Goal: Task Accomplishment & Management: Manage account settings

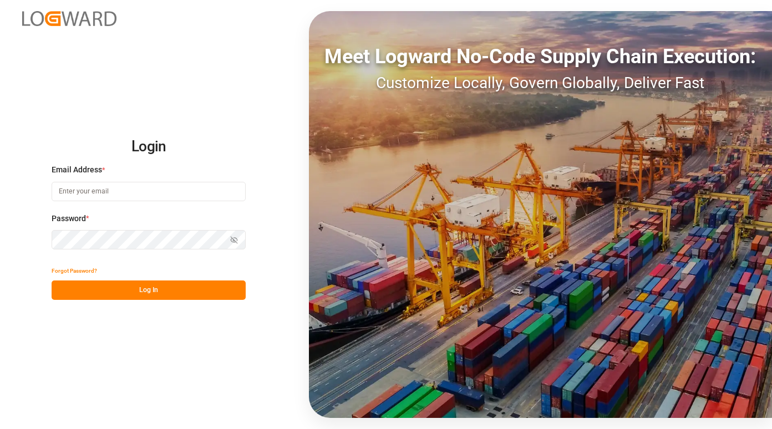
type input "[PERSON_NAME][EMAIL_ADDRESS][PERSON_NAME][PERSON_NAME][DOMAIN_NAME]"
click at [145, 291] on button "Log In" at bounding box center [149, 290] width 194 height 19
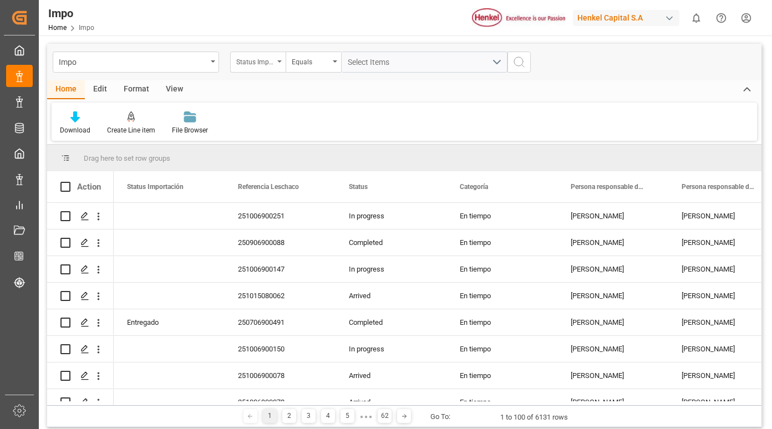
click at [265, 60] on div "Status Importación" at bounding box center [255, 60] width 38 height 13
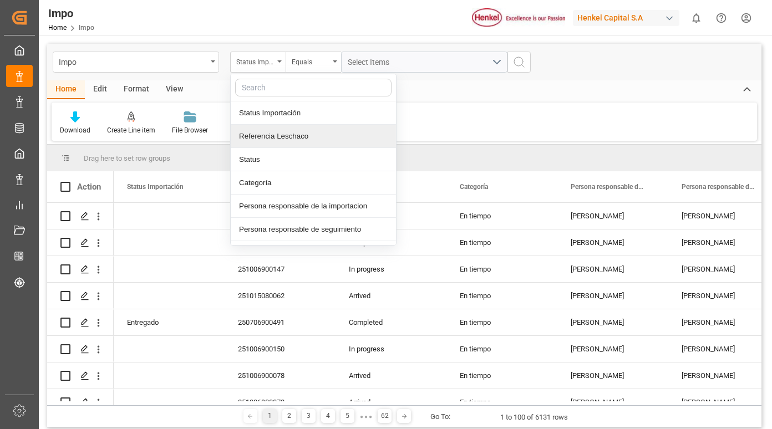
click at [276, 135] on div "Referencia Leschaco" at bounding box center [313, 136] width 165 height 23
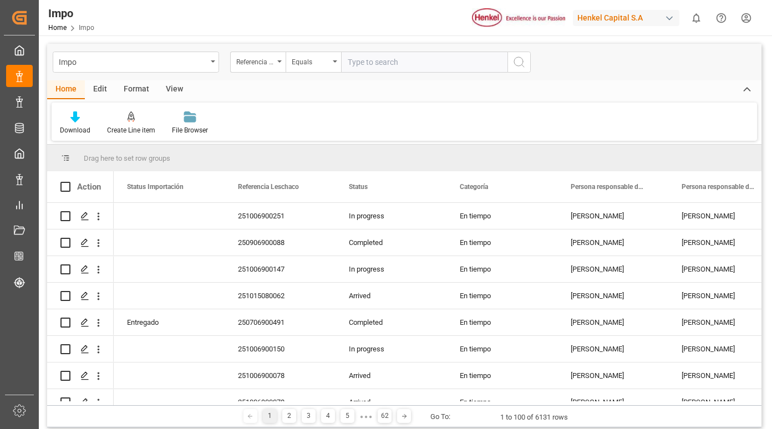
click at [382, 63] on input "text" at bounding box center [424, 62] width 166 height 21
type input "250906900842"
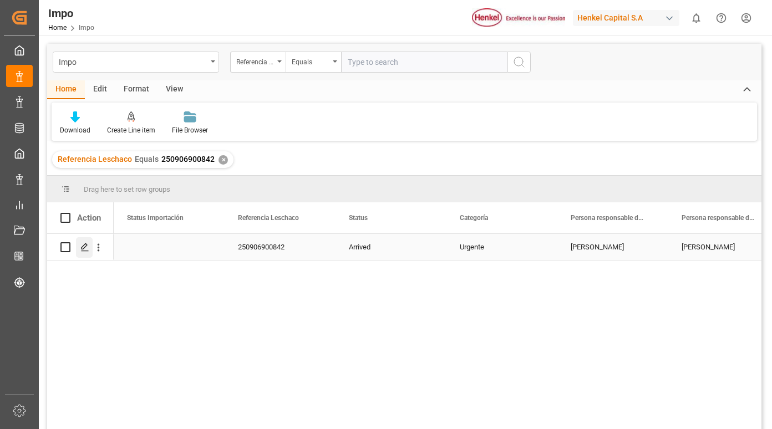
click at [82, 250] on icon "Press SPACE to select this row." at bounding box center [84, 247] width 9 height 9
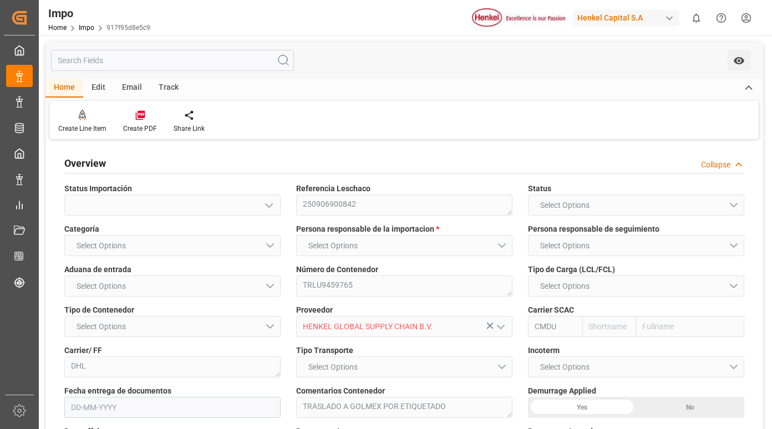
type input "CMACGM"
type input "CMA CGM Group"
type input "5"
type input "50"
type input "15"
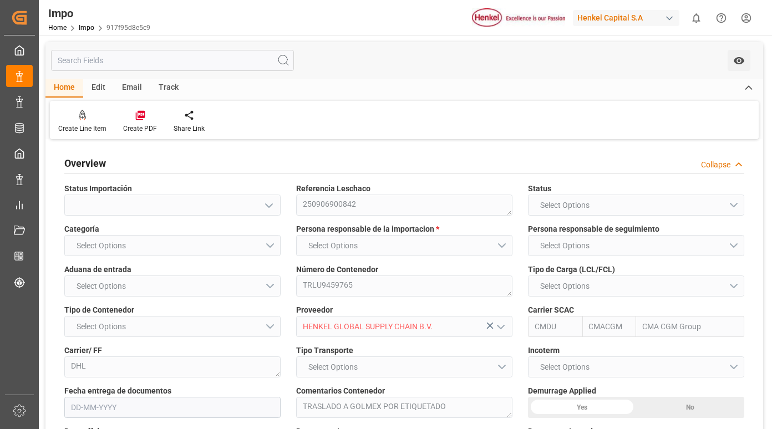
type input "[DATE]"
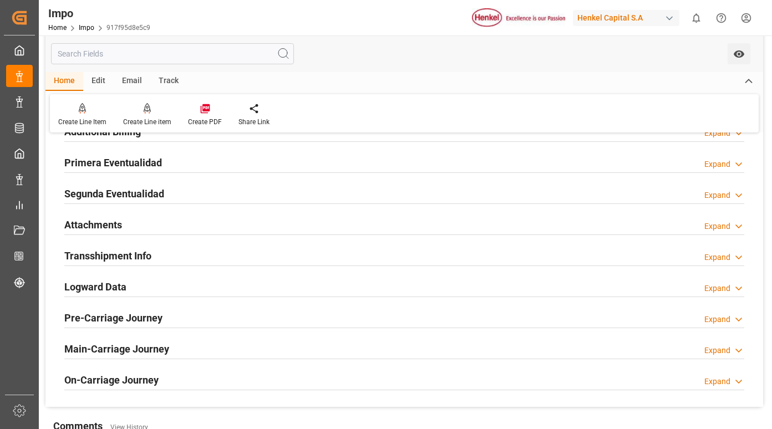
scroll to position [943, 0]
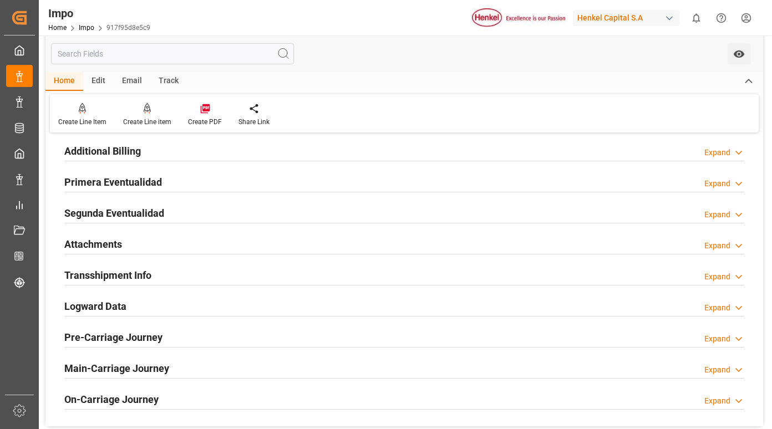
click at [124, 183] on h2 "Primera Eventualidad" at bounding box center [113, 182] width 98 height 15
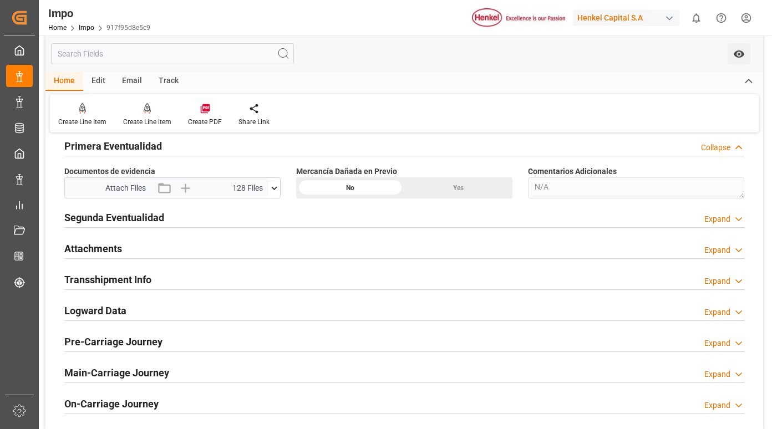
scroll to position [998, 0]
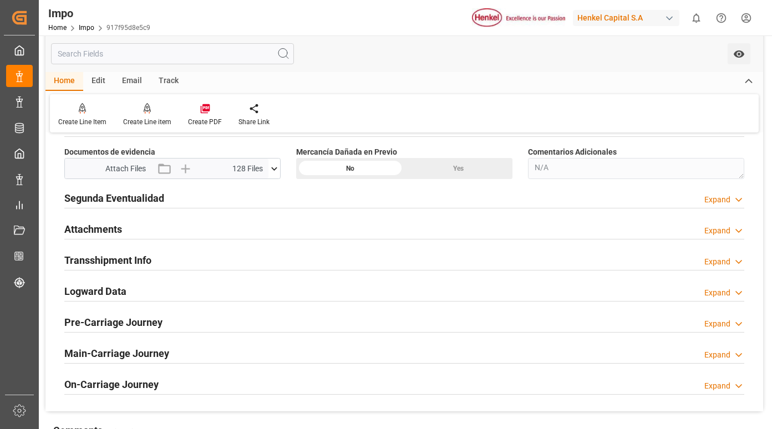
click at [273, 167] on icon at bounding box center [274, 169] width 12 height 12
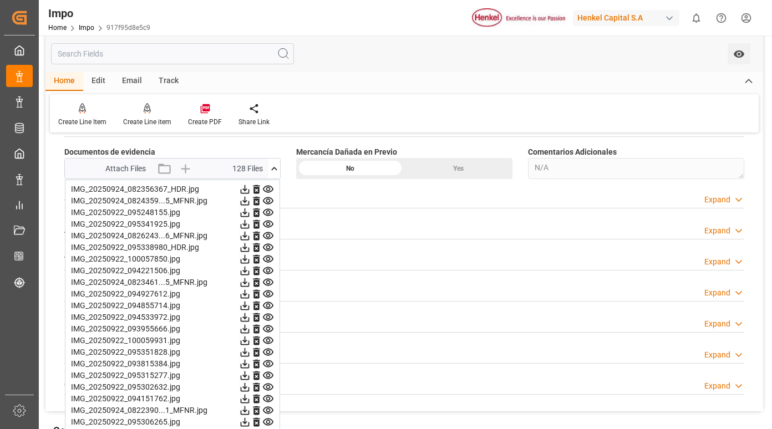
click at [271, 187] on icon at bounding box center [268, 190] width 12 height 12
click at [267, 198] on icon at bounding box center [268, 201] width 12 height 12
click at [267, 212] on icon at bounding box center [268, 212] width 11 height 7
click at [268, 223] on icon at bounding box center [268, 224] width 12 height 12
click at [269, 234] on icon at bounding box center [268, 236] width 12 height 12
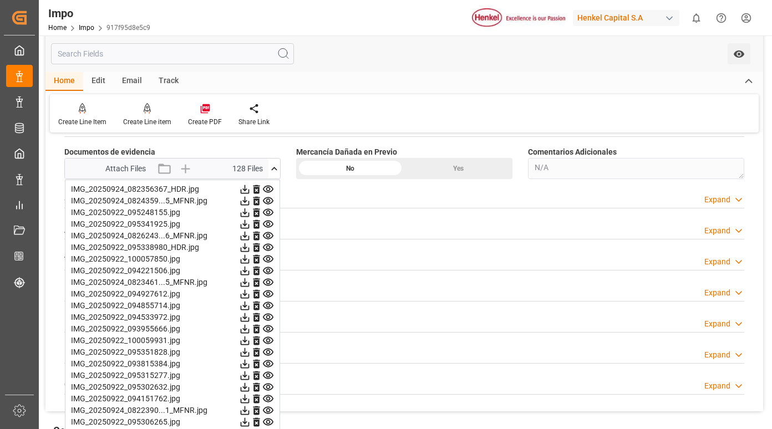
click at [269, 247] on icon at bounding box center [268, 248] width 12 height 12
click at [269, 259] on icon at bounding box center [268, 259] width 12 height 12
click at [269, 269] on icon at bounding box center [268, 270] width 11 height 7
click at [268, 281] on icon at bounding box center [268, 282] width 11 height 7
click at [268, 292] on icon at bounding box center [268, 294] width 11 height 7
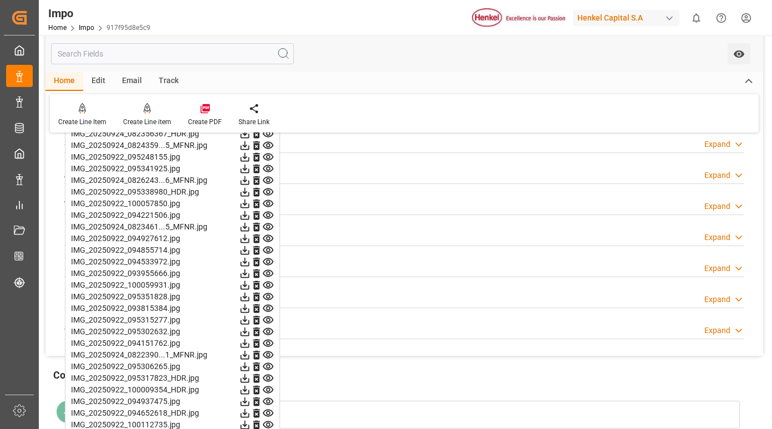
scroll to position [1109, 0]
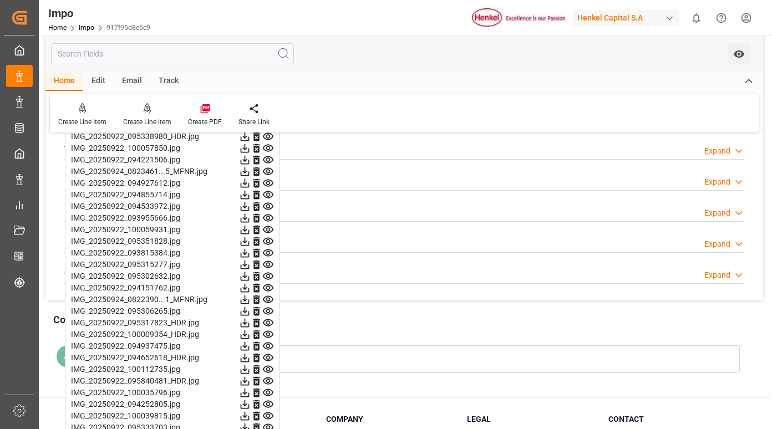
click at [267, 196] on icon at bounding box center [268, 194] width 11 height 7
click at [267, 205] on icon at bounding box center [268, 206] width 11 height 7
click at [267, 218] on icon at bounding box center [268, 218] width 11 height 7
click at [269, 231] on icon at bounding box center [268, 229] width 11 height 7
click at [269, 241] on icon at bounding box center [268, 241] width 11 height 7
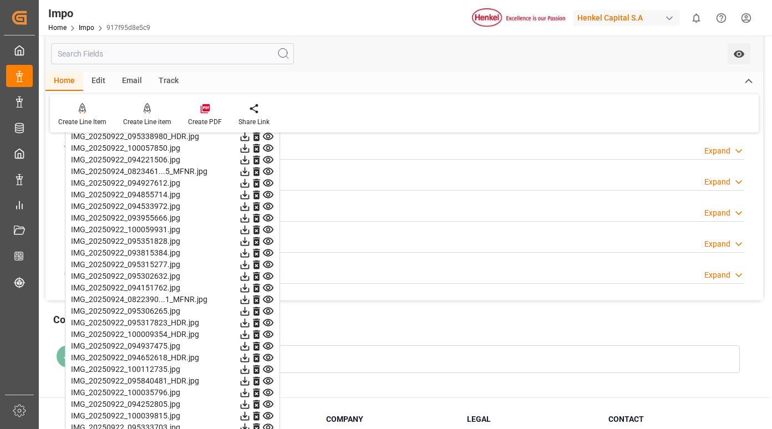
click at [267, 252] on icon at bounding box center [268, 253] width 12 height 12
click at [267, 264] on icon at bounding box center [268, 264] width 11 height 7
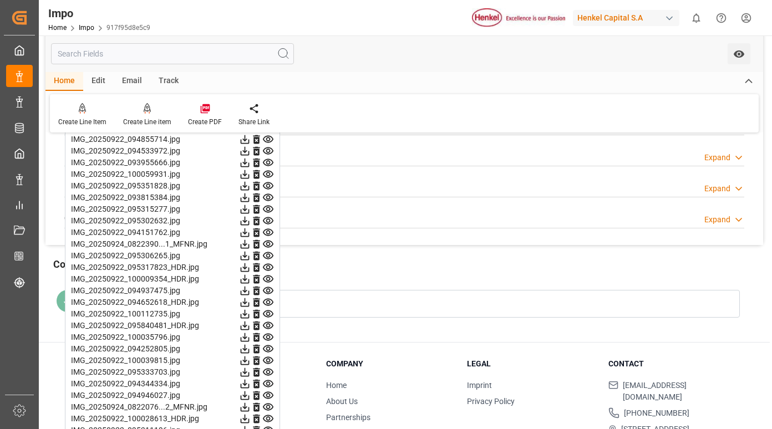
scroll to position [1220, 0]
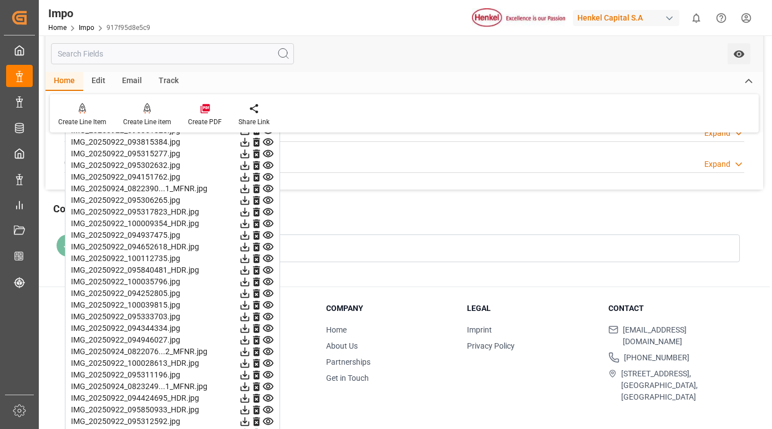
click at [268, 156] on icon at bounding box center [268, 153] width 11 height 7
click at [266, 167] on icon at bounding box center [268, 166] width 12 height 12
click at [267, 176] on icon at bounding box center [268, 177] width 11 height 7
click at [270, 189] on icon at bounding box center [268, 188] width 11 height 7
click at [269, 198] on icon at bounding box center [268, 201] width 12 height 12
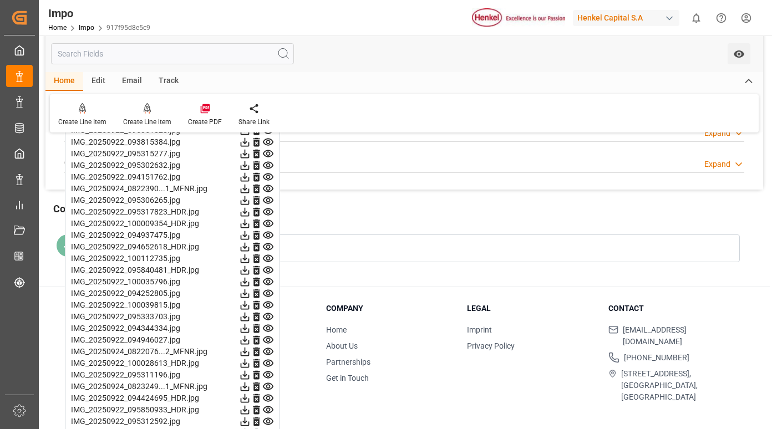
click at [267, 200] on icon at bounding box center [268, 200] width 11 height 7
click at [268, 210] on icon at bounding box center [268, 212] width 12 height 12
click at [270, 222] on icon at bounding box center [268, 224] width 12 height 12
click at [269, 235] on icon at bounding box center [268, 236] width 12 height 12
click at [268, 248] on icon at bounding box center [268, 247] width 12 height 12
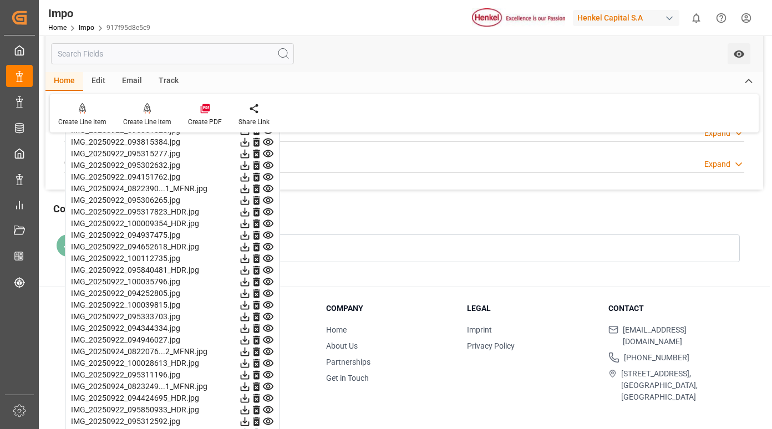
click at [267, 248] on icon at bounding box center [268, 246] width 11 height 7
click at [268, 256] on icon at bounding box center [268, 259] width 12 height 12
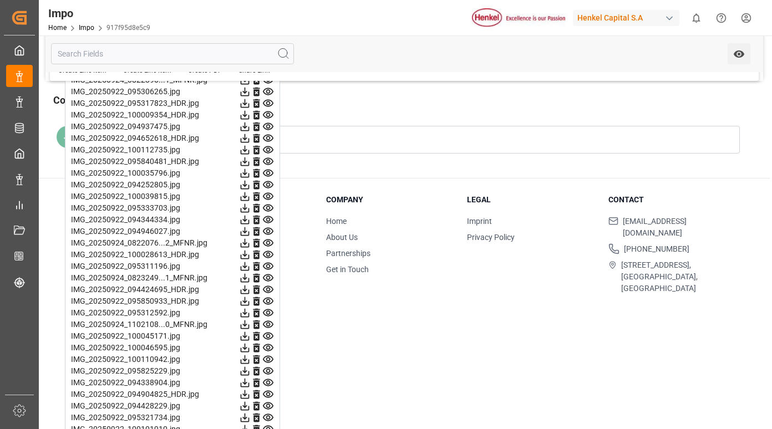
scroll to position [1386, 0]
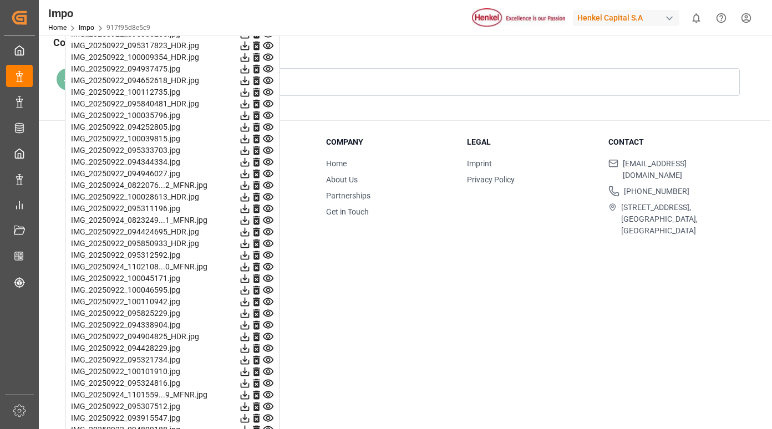
click at [269, 129] on icon at bounding box center [268, 127] width 11 height 7
click at [268, 139] on icon at bounding box center [268, 139] width 12 height 12
click at [268, 149] on icon at bounding box center [268, 150] width 11 height 7
click at [268, 160] on icon at bounding box center [268, 162] width 12 height 12
click at [268, 171] on icon at bounding box center [268, 174] width 12 height 12
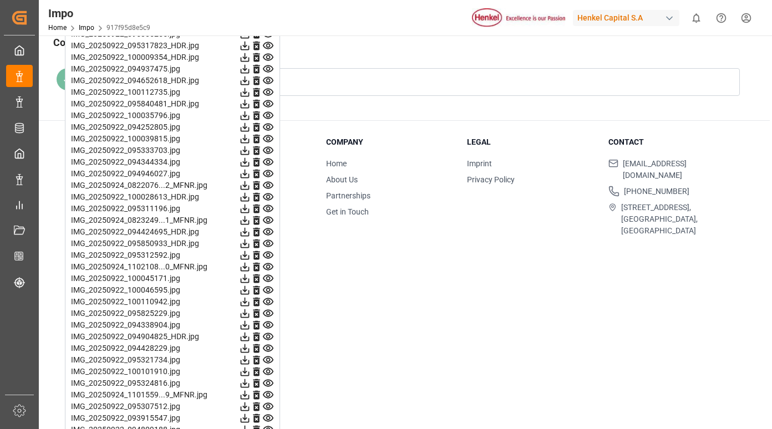
click at [267, 181] on icon at bounding box center [268, 186] width 12 height 12
click at [269, 195] on icon at bounding box center [268, 197] width 12 height 12
click at [267, 193] on icon at bounding box center [268, 196] width 11 height 7
click at [267, 206] on icon at bounding box center [268, 209] width 12 height 12
click at [268, 219] on icon at bounding box center [268, 220] width 11 height 7
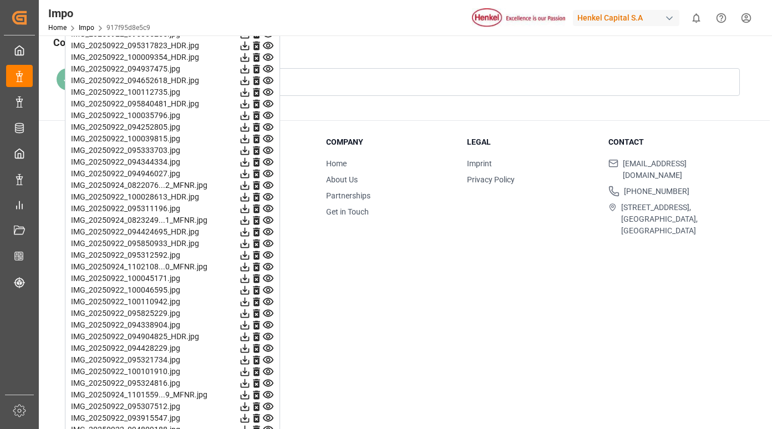
click at [267, 232] on icon at bounding box center [268, 232] width 12 height 12
click at [268, 243] on icon at bounding box center [268, 244] width 12 height 12
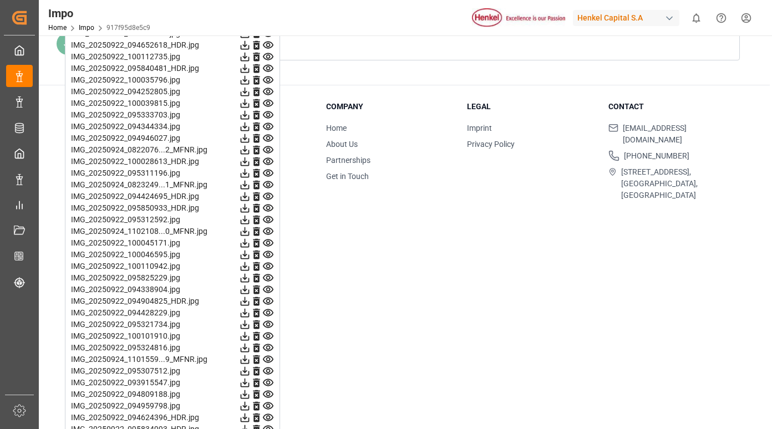
scroll to position [1441, 0]
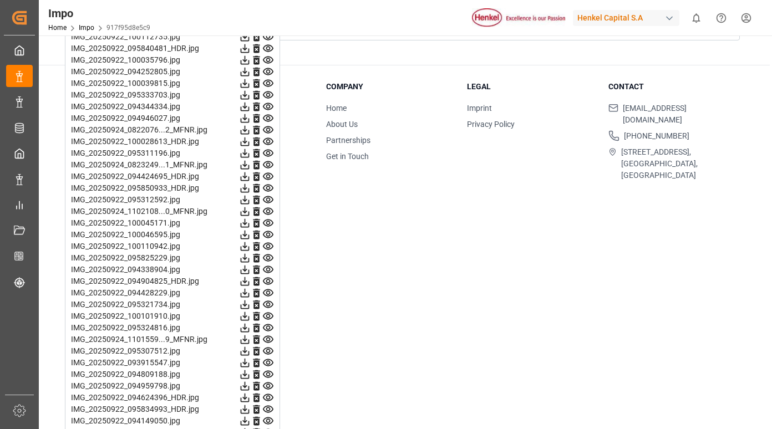
click at [270, 189] on icon at bounding box center [268, 188] width 11 height 7
click at [270, 200] on icon at bounding box center [268, 199] width 11 height 7
click at [269, 210] on icon at bounding box center [268, 211] width 11 height 7
click at [266, 221] on icon at bounding box center [268, 223] width 11 height 7
click at [268, 234] on icon at bounding box center [268, 235] width 12 height 12
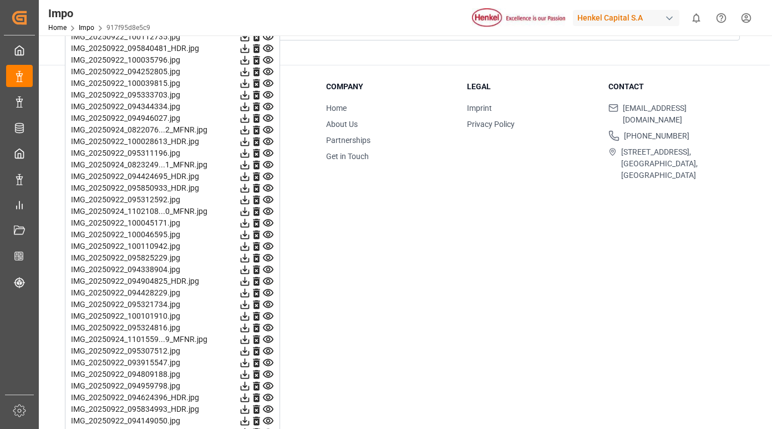
click at [269, 243] on icon at bounding box center [268, 246] width 11 height 7
click at [269, 258] on icon at bounding box center [268, 257] width 11 height 7
click at [270, 174] on icon at bounding box center [268, 176] width 11 height 7
click at [269, 187] on icon at bounding box center [268, 188] width 11 height 7
click at [268, 198] on icon at bounding box center [268, 200] width 12 height 12
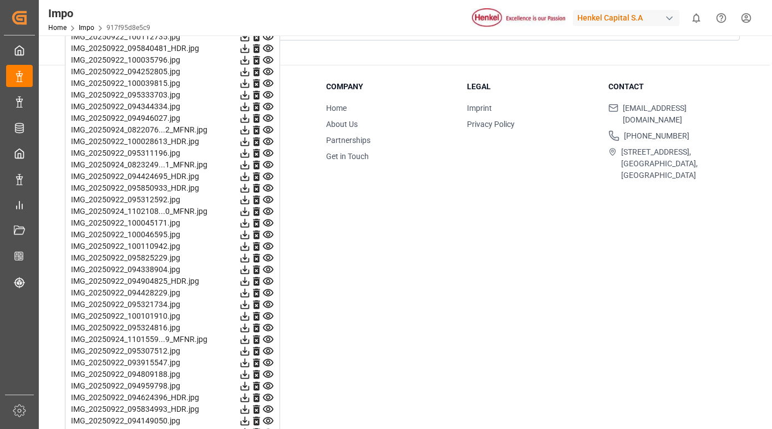
click at [269, 210] on icon at bounding box center [268, 211] width 11 height 7
click at [269, 221] on icon at bounding box center [268, 223] width 12 height 12
click at [268, 232] on icon at bounding box center [268, 235] width 12 height 12
click at [266, 250] on icon at bounding box center [268, 247] width 12 height 12
click at [267, 259] on icon at bounding box center [268, 257] width 11 height 7
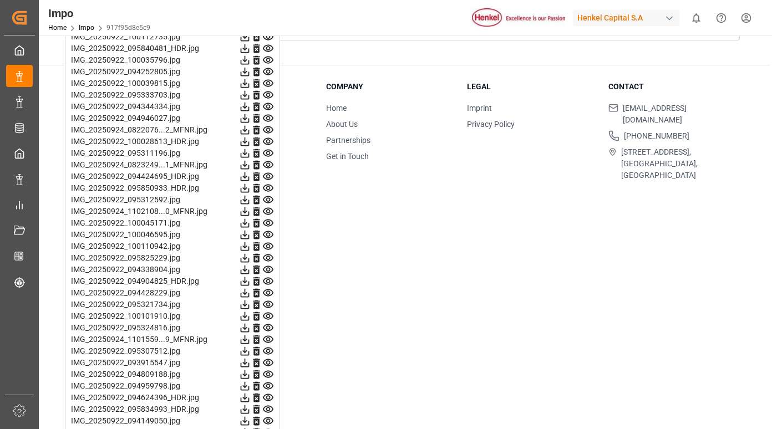
click at [268, 257] on icon at bounding box center [268, 257] width 11 height 7
click at [269, 265] on icon at bounding box center [268, 270] width 12 height 12
click at [271, 281] on icon at bounding box center [268, 282] width 12 height 12
click at [267, 291] on icon at bounding box center [268, 293] width 12 height 12
click at [267, 303] on icon at bounding box center [268, 305] width 12 height 12
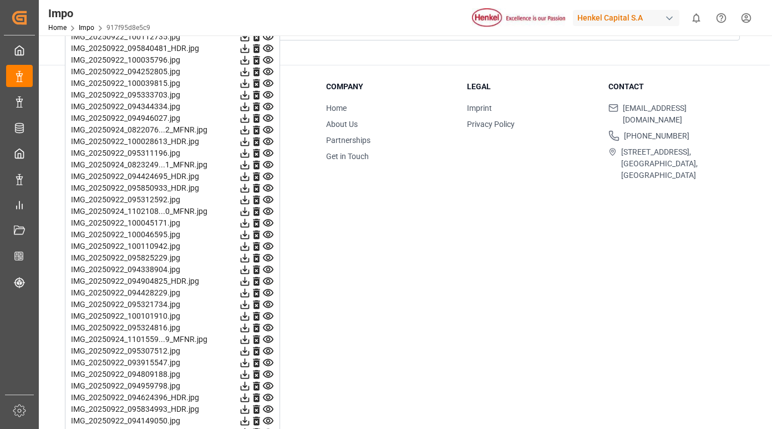
click at [268, 317] on icon at bounding box center [268, 316] width 12 height 12
click at [270, 329] on icon at bounding box center [268, 327] width 11 height 7
click at [267, 339] on icon at bounding box center [268, 340] width 12 height 12
click at [263, 352] on icon at bounding box center [268, 351] width 11 height 7
click at [270, 360] on icon at bounding box center [268, 362] width 11 height 7
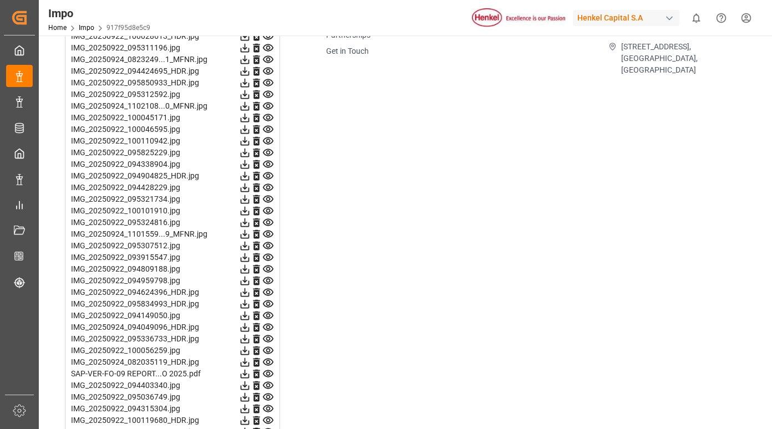
scroll to position [1608, 0]
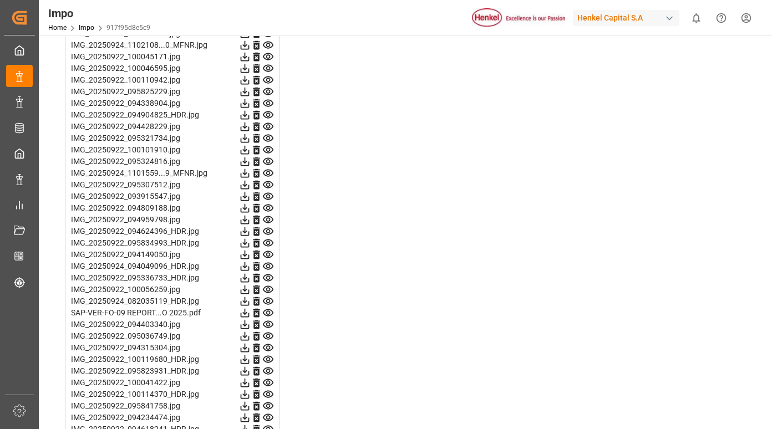
click at [269, 184] on icon at bounding box center [268, 184] width 11 height 7
click at [268, 193] on icon at bounding box center [268, 196] width 11 height 7
click at [266, 205] on icon at bounding box center [268, 208] width 11 height 7
click at [267, 123] on icon at bounding box center [268, 126] width 11 height 7
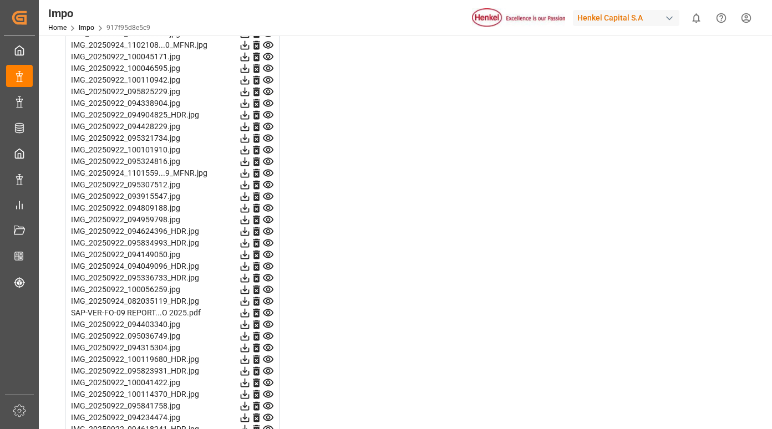
click at [268, 139] on icon at bounding box center [268, 139] width 12 height 12
click at [268, 148] on icon at bounding box center [268, 149] width 11 height 7
click at [267, 161] on icon at bounding box center [268, 162] width 12 height 12
click at [267, 171] on icon at bounding box center [268, 173] width 12 height 12
click at [266, 184] on icon at bounding box center [268, 185] width 12 height 12
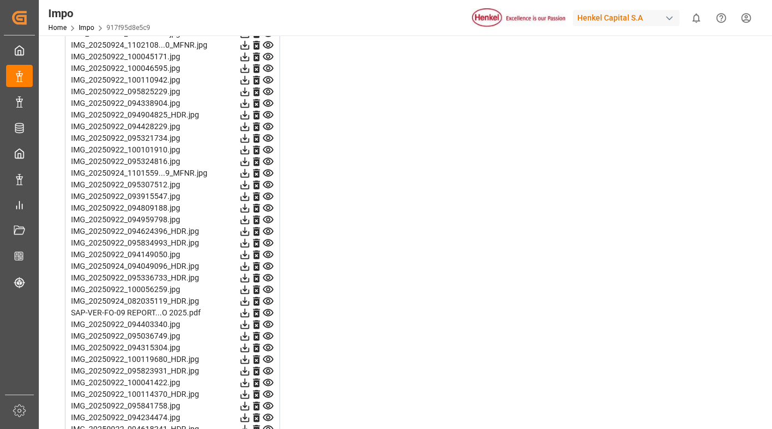
click at [269, 198] on icon at bounding box center [268, 196] width 11 height 7
click at [269, 207] on icon at bounding box center [268, 208] width 11 height 7
click at [271, 222] on icon at bounding box center [268, 219] width 11 height 7
click at [271, 232] on icon at bounding box center [268, 232] width 12 height 12
click at [268, 230] on icon at bounding box center [268, 231] width 11 height 7
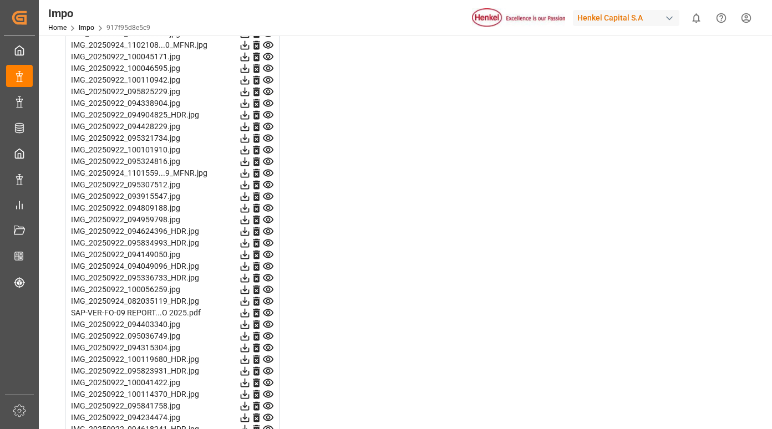
click at [270, 245] on icon at bounding box center [268, 243] width 12 height 12
click at [266, 232] on icon at bounding box center [268, 232] width 12 height 12
click at [267, 240] on icon at bounding box center [268, 243] width 12 height 12
click at [267, 254] on icon at bounding box center [268, 254] width 11 height 7
click at [268, 268] on icon at bounding box center [268, 266] width 11 height 7
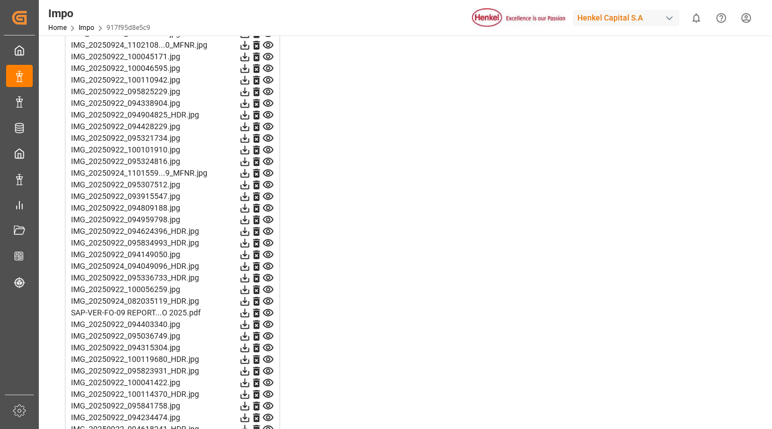
click at [270, 274] on icon at bounding box center [268, 278] width 12 height 12
click at [267, 286] on icon at bounding box center [268, 290] width 12 height 12
click at [267, 296] on icon at bounding box center [268, 302] width 12 height 12
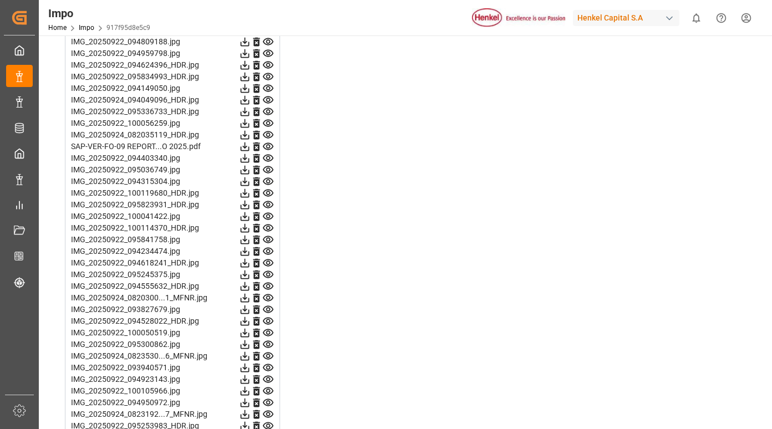
scroll to position [1830, 0]
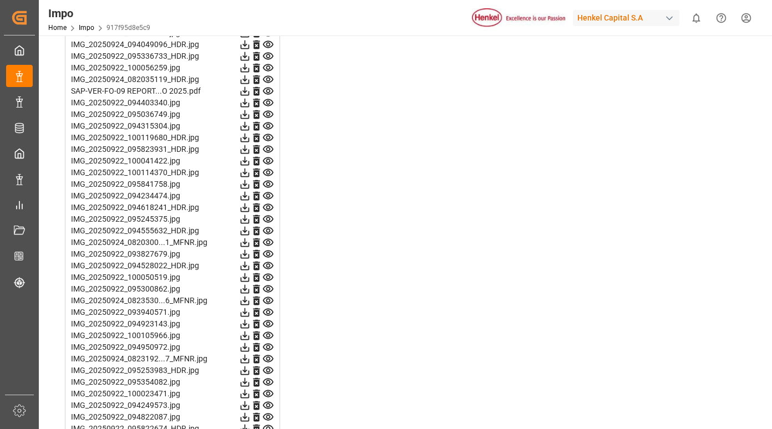
click at [266, 80] on icon at bounding box center [268, 79] width 11 height 7
click at [270, 100] on icon at bounding box center [268, 102] width 11 height 7
click at [264, 114] on icon at bounding box center [268, 115] width 12 height 12
click at [267, 125] on icon at bounding box center [268, 126] width 11 height 7
click at [267, 134] on icon at bounding box center [268, 138] width 12 height 12
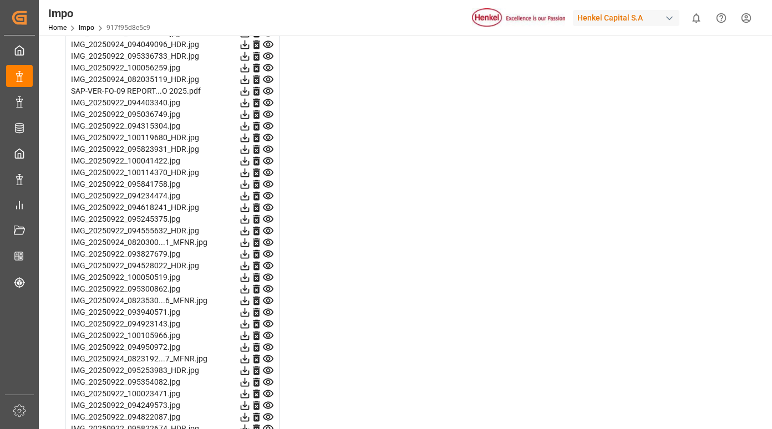
click at [268, 147] on icon at bounding box center [268, 149] width 11 height 7
click at [269, 151] on icon at bounding box center [268, 149] width 11 height 7
click at [268, 160] on icon at bounding box center [268, 160] width 11 height 7
click at [267, 171] on icon at bounding box center [268, 172] width 11 height 7
click at [267, 182] on icon at bounding box center [268, 185] width 12 height 12
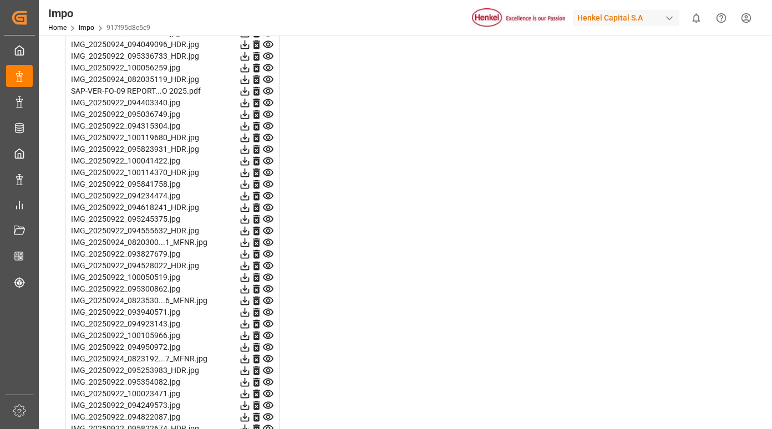
click at [263, 232] on icon at bounding box center [268, 231] width 12 height 12
click at [267, 161] on icon at bounding box center [268, 161] width 12 height 12
click at [269, 176] on icon at bounding box center [268, 172] width 11 height 7
click at [268, 184] on icon at bounding box center [268, 185] width 12 height 12
click at [267, 193] on icon at bounding box center [268, 196] width 12 height 12
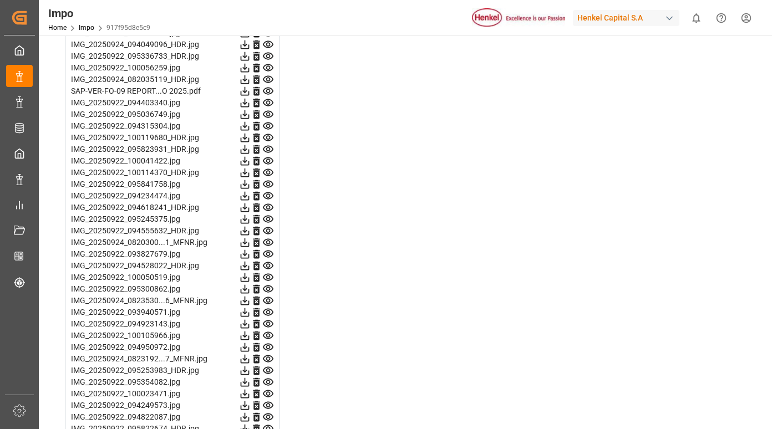
click at [267, 205] on icon at bounding box center [268, 208] width 12 height 12
click at [272, 207] on icon at bounding box center [268, 208] width 12 height 12
click at [270, 218] on icon at bounding box center [268, 219] width 11 height 7
click at [269, 229] on icon at bounding box center [268, 230] width 11 height 7
click at [269, 240] on icon at bounding box center [268, 243] width 12 height 12
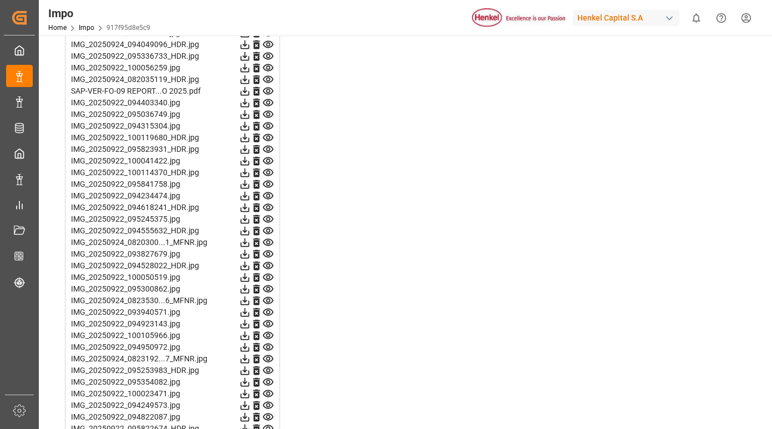
click at [267, 249] on icon at bounding box center [268, 254] width 12 height 12
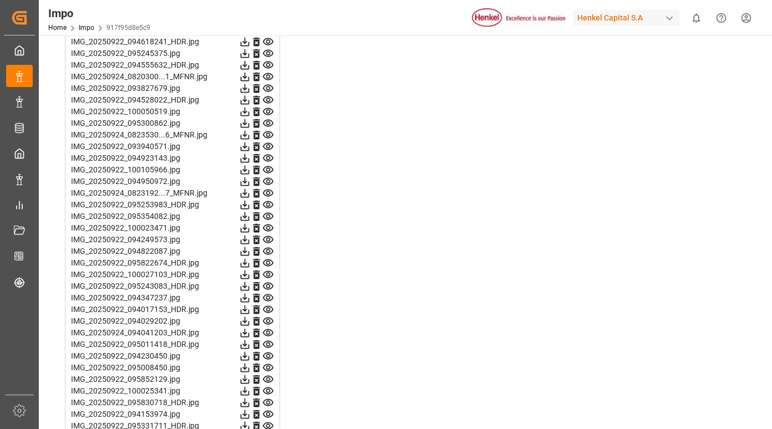
scroll to position [1996, 0]
click at [266, 87] on icon at bounding box center [268, 87] width 11 height 7
click at [269, 102] on icon at bounding box center [268, 99] width 11 height 7
click at [268, 114] on icon at bounding box center [268, 111] width 11 height 7
click at [266, 123] on icon at bounding box center [268, 122] width 11 height 7
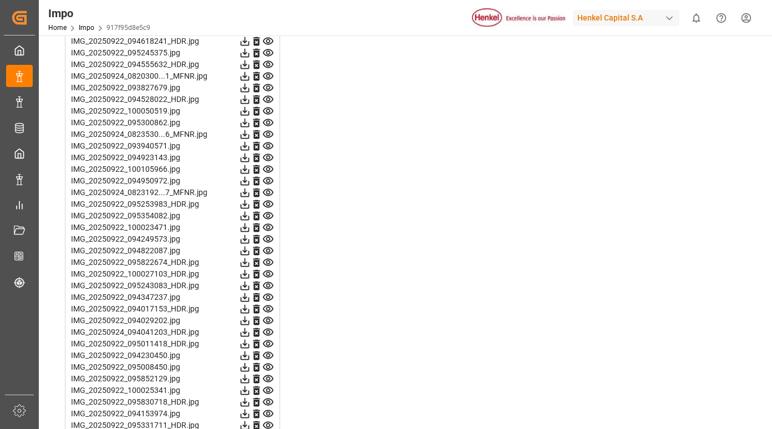
click at [268, 134] on icon at bounding box center [268, 135] width 12 height 12
click at [269, 145] on icon at bounding box center [268, 145] width 11 height 7
click at [269, 192] on icon at bounding box center [268, 193] width 12 height 12
click at [265, 202] on icon at bounding box center [268, 204] width 11 height 7
click at [267, 213] on icon at bounding box center [268, 216] width 12 height 12
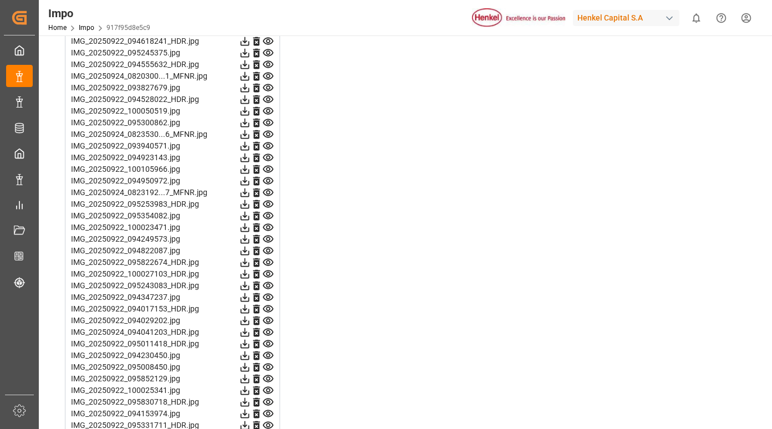
click at [273, 228] on icon at bounding box center [268, 228] width 12 height 12
click at [269, 238] on icon at bounding box center [268, 239] width 11 height 7
click at [265, 250] on icon at bounding box center [268, 251] width 12 height 12
click at [269, 262] on icon at bounding box center [268, 263] width 12 height 12
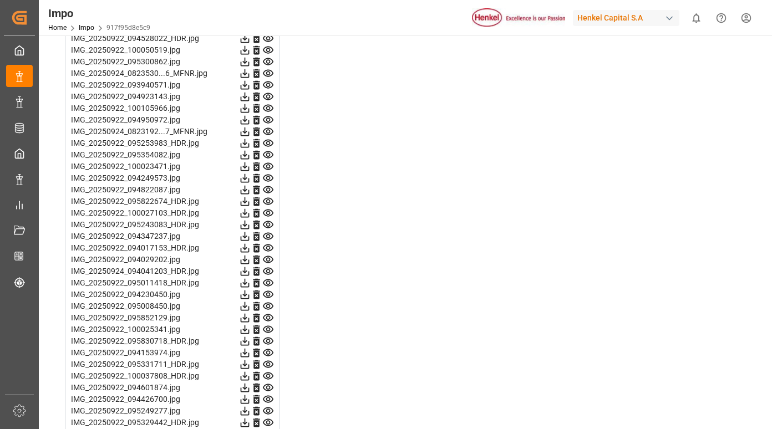
scroll to position [2107, 0]
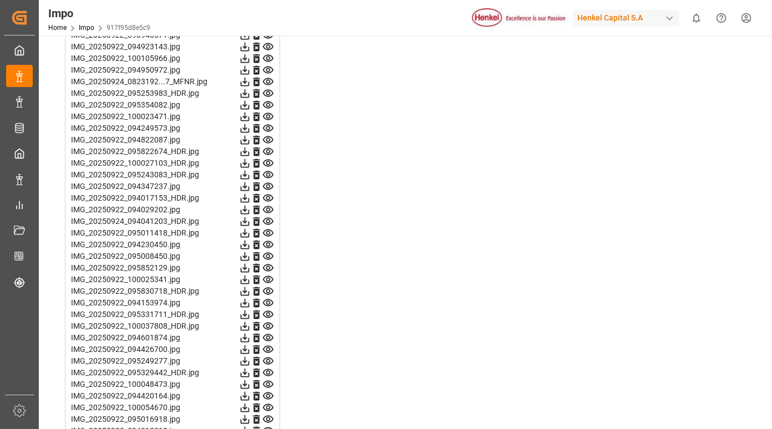
click at [268, 175] on icon at bounding box center [268, 175] width 12 height 12
click at [268, 186] on icon at bounding box center [268, 187] width 12 height 12
click at [266, 195] on icon at bounding box center [268, 198] width 12 height 12
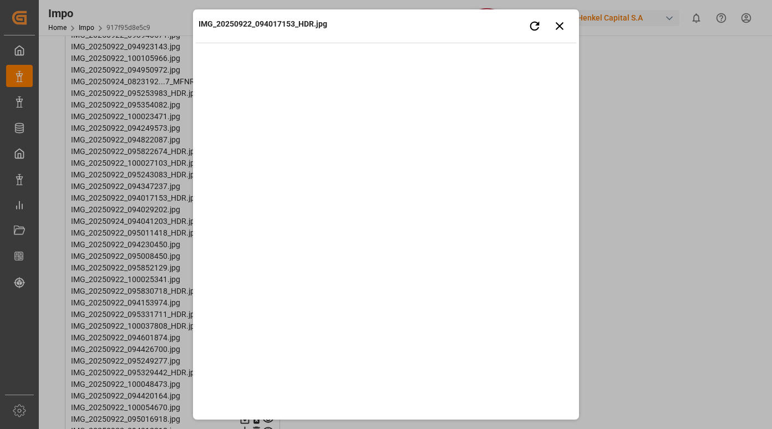
drag, startPoint x: 496, startPoint y: 26, endPoint x: 512, endPoint y: 25, distance: 16.1
click at [496, 26] on div "IMG_20250922_094017153_HDR.jpg Retry Close preview" at bounding box center [386, 27] width 380 height 30
